Goal: Transaction & Acquisition: Download file/media

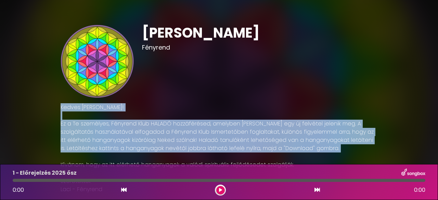
drag, startPoint x: 265, startPoint y: 153, endPoint x: 332, endPoint y: 103, distance: 83.8
click at [332, 103] on p "Kedves [PERSON_NAME]! Ez a Te személyes, Fényrend Klub HALADÓ hozzáférésed, ame…" at bounding box center [219, 148] width 317 height 90
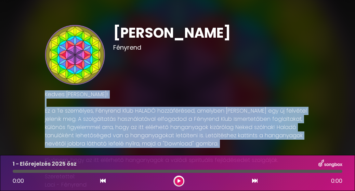
click at [255, 181] on icon at bounding box center [254, 180] width 5 height 5
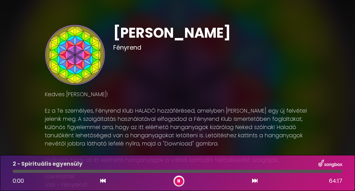
click at [133, 41] on h1 "[PERSON_NAME]" at bounding box center [211, 33] width 197 height 16
click at [98, 179] on div "0:02 64:17" at bounding box center [178, 180] width 338 height 11
click at [101, 181] on div "0:03 64:17" at bounding box center [178, 180] width 338 height 11
click at [103, 182] on icon at bounding box center [102, 180] width 5 height 5
click at [256, 182] on icon at bounding box center [254, 180] width 5 height 5
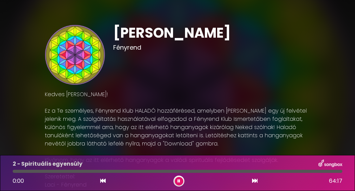
click at [256, 182] on icon at bounding box center [254, 180] width 5 height 5
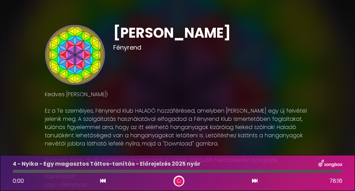
click at [256, 182] on icon at bounding box center [254, 180] width 5 height 5
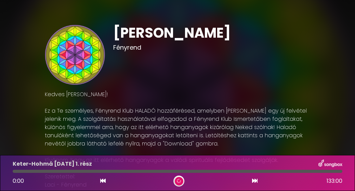
click at [103, 181] on icon at bounding box center [102, 180] width 5 height 5
drag, startPoint x: 103, startPoint y: 181, endPoint x: 98, endPoint y: 188, distance: 8.3
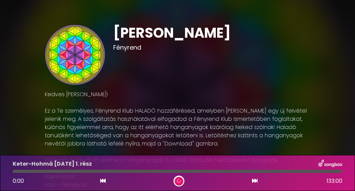
click at [98, 188] on div "Keter-Hohmá 2025-05-03 1. rész 0:00 133:00" at bounding box center [177, 173] width 355 height 36
click at [257, 182] on icon at bounding box center [254, 180] width 5 height 5
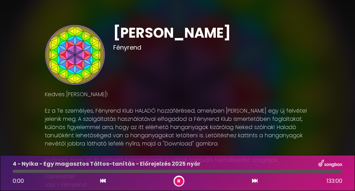
click at [257, 182] on icon at bounding box center [254, 180] width 5 height 5
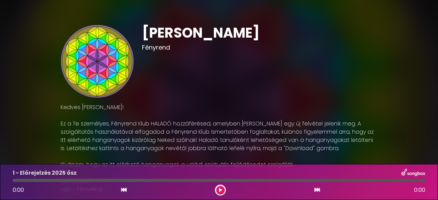
click at [318, 188] on icon at bounding box center [316, 189] width 5 height 5
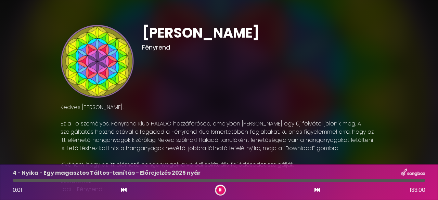
click at [318, 188] on icon at bounding box center [316, 189] width 5 height 5
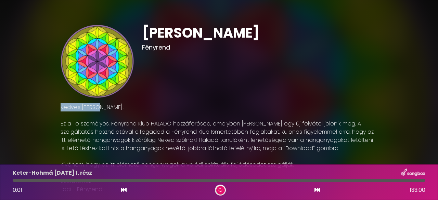
drag, startPoint x: 432, startPoint y: 92, endPoint x: 429, endPoint y: 110, distance: 18.7
click at [355, 110] on div "[PERSON_NAME]" at bounding box center [219, 162] width 438 height 308
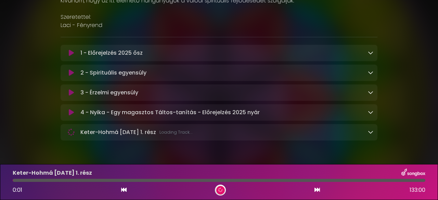
scroll to position [178, 0]
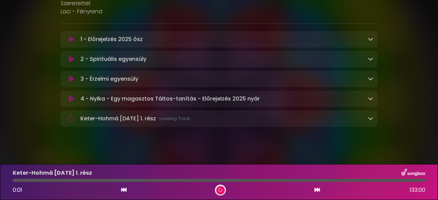
click at [355, 121] on icon at bounding box center [370, 118] width 5 height 5
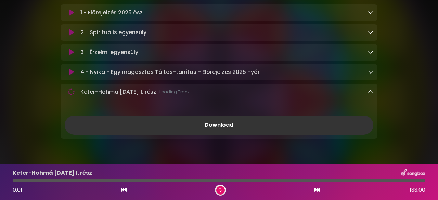
scroll to position [205, 0]
click at [219, 125] on link "Download" at bounding box center [219, 124] width 308 height 19
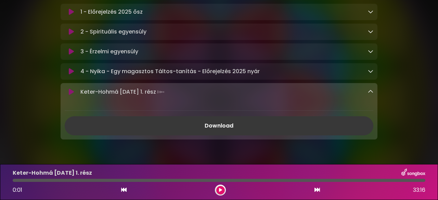
click at [223, 128] on link "Download" at bounding box center [219, 125] width 308 height 19
